Goal: Transaction & Acquisition: Purchase product/service

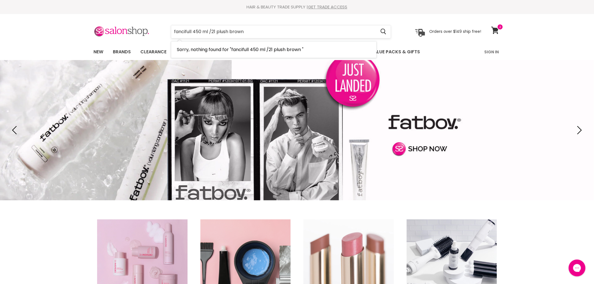
click at [269, 32] on input "fancifull 450 ml /21 plush brown" at bounding box center [273, 31] width 205 height 13
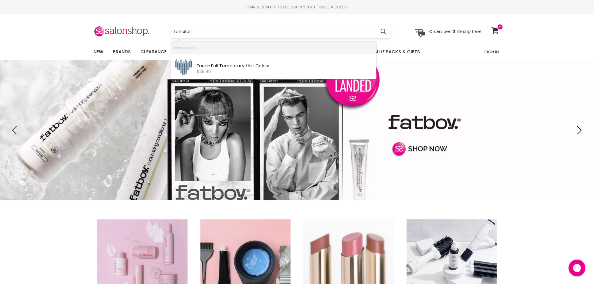
type input "fanciful"
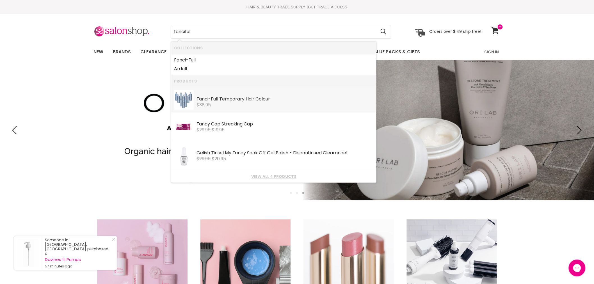
click at [256, 95] on div "Fanci-Full Temporary Hair Colour Fanci-Full $38.95" at bounding box center [285, 98] width 177 height 17
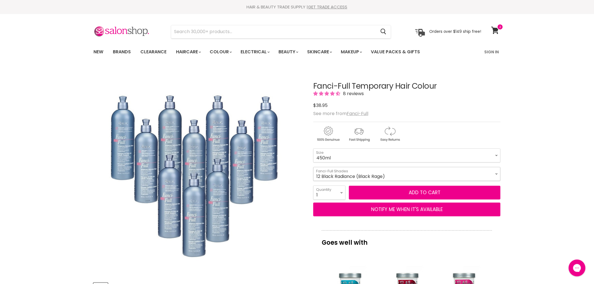
click at [497, 173] on select "12 Black Radiance (Black Rage) 13 Chocolate Kiss 16 Hidden Honey 18 Spun Sand 2…" at bounding box center [407, 174] width 187 height 14
click at [314, 167] on select "12 Black Radiance (Black Rage) 13 Chocolate Kiss 16 Hidden Honey 18 Spun Sand 2…" at bounding box center [407, 174] width 187 height 14
select select "21 Plush Brown"
